Goal: Transaction & Acquisition: Purchase product/service

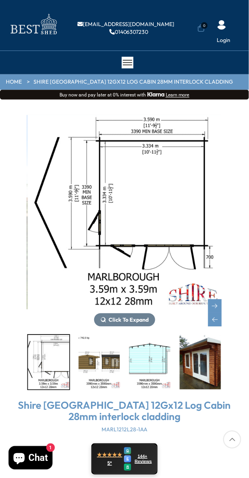
click at [100, 363] on img "3 / 18" at bounding box center [99, 362] width 41 height 54
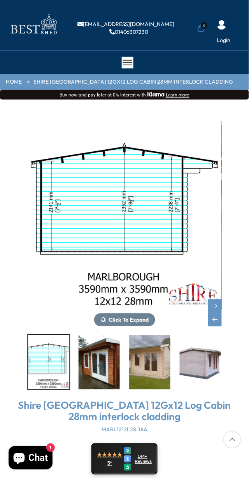
click at [149, 361] on img "6 / 18" at bounding box center [149, 362] width 41 height 54
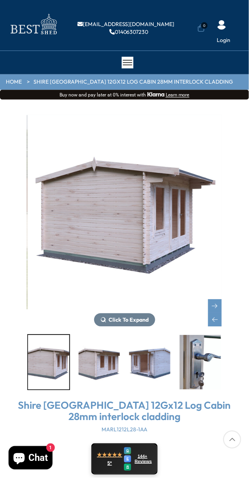
click at [207, 367] on img "10 / 18" at bounding box center [200, 362] width 41 height 54
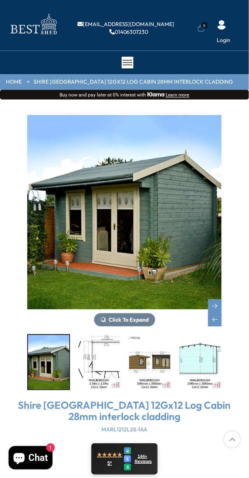
click at [48, 365] on img "1 / 18" at bounding box center [48, 362] width 41 height 54
